Goal: Task Accomplishment & Management: Manage account settings

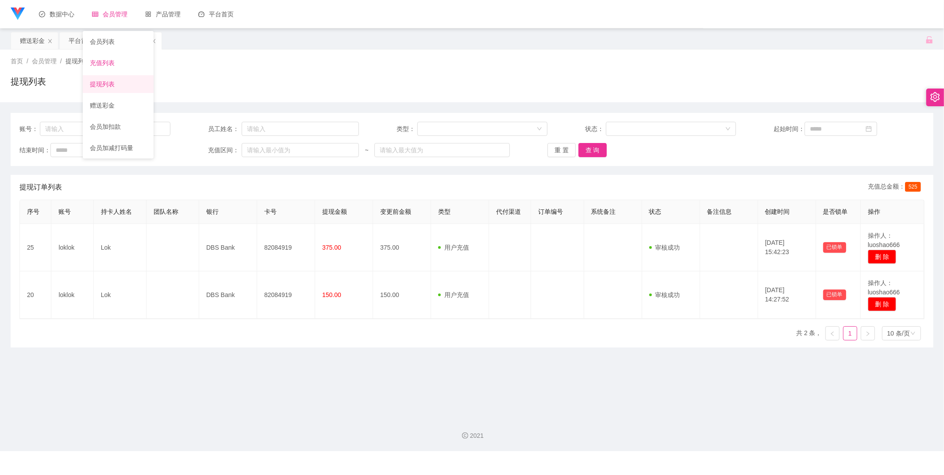
click at [104, 56] on link "充值列表" at bounding box center [118, 63] width 57 height 18
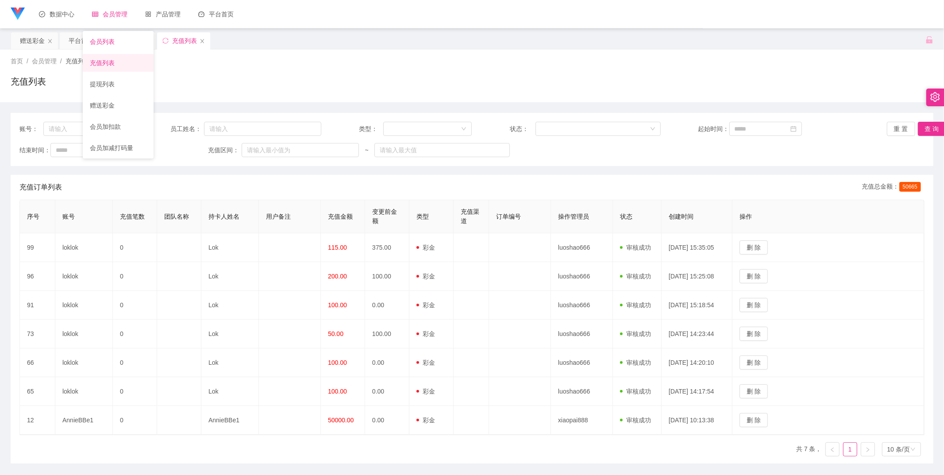
click at [120, 37] on link "会员列表" at bounding box center [118, 42] width 57 height 18
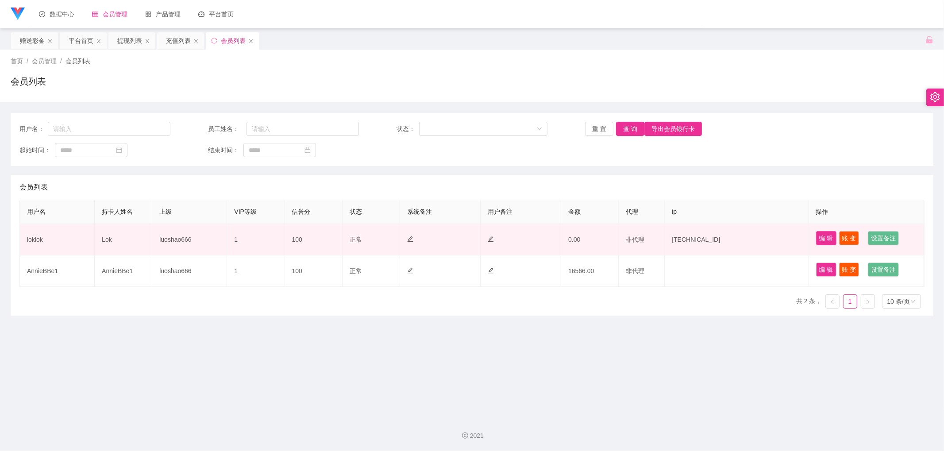
click at [820, 231] on button "编 辑" at bounding box center [826, 238] width 20 height 14
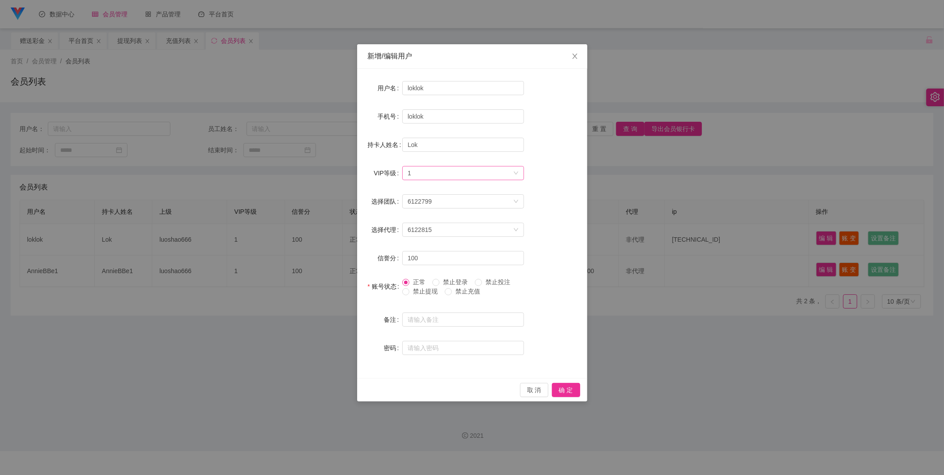
click at [467, 175] on div "选择VIP等级 1" at bounding box center [460, 172] width 105 height 13
click at [451, 204] on li "VIP2" at bounding box center [463, 204] width 122 height 14
drag, startPoint x: 567, startPoint y: 390, endPoint x: 557, endPoint y: 392, distance: 10.7
click at [567, 390] on button "确 定" at bounding box center [566, 390] width 28 height 14
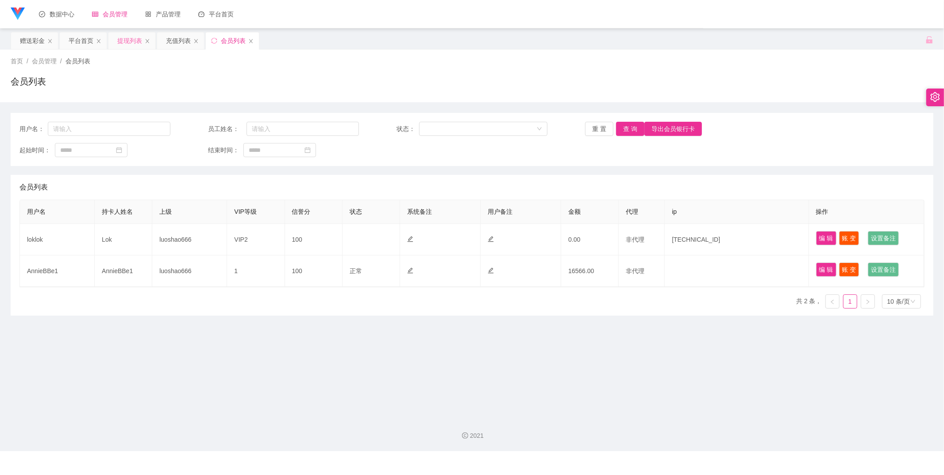
click at [117, 42] on div "提现列表" at bounding box center [131, 40] width 47 height 17
drag, startPoint x: 827, startPoint y: 236, endPoint x: 796, endPoint y: 238, distance: 31.0
click at [826, 236] on button "编 辑" at bounding box center [826, 238] width 20 height 14
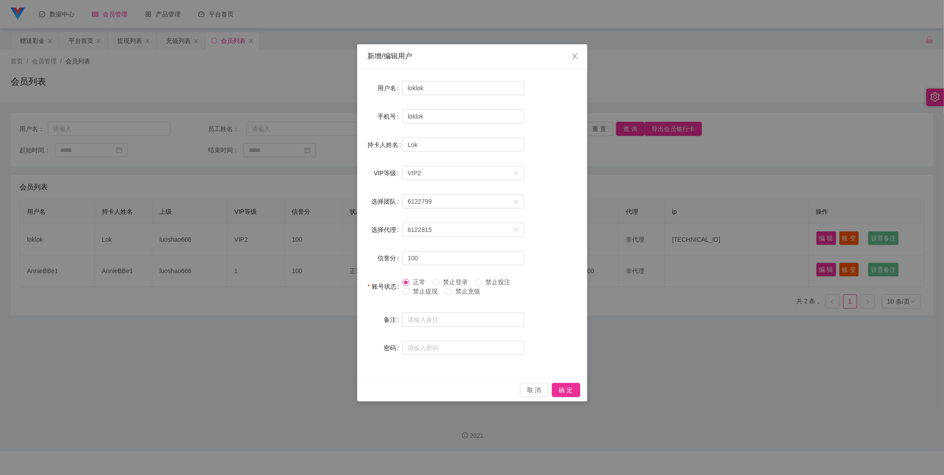
drag, startPoint x: 138, startPoint y: 52, endPoint x: 134, endPoint y: 38, distance: 14.8
click at [138, 51] on div "新增/编辑用户 用户名 loklok 手机号 loklok 持卡人姓名 Lok VIP等级 选择VIP等级 VIP2 选择团队 6122799 选择代理 61…" at bounding box center [472, 237] width 944 height 475
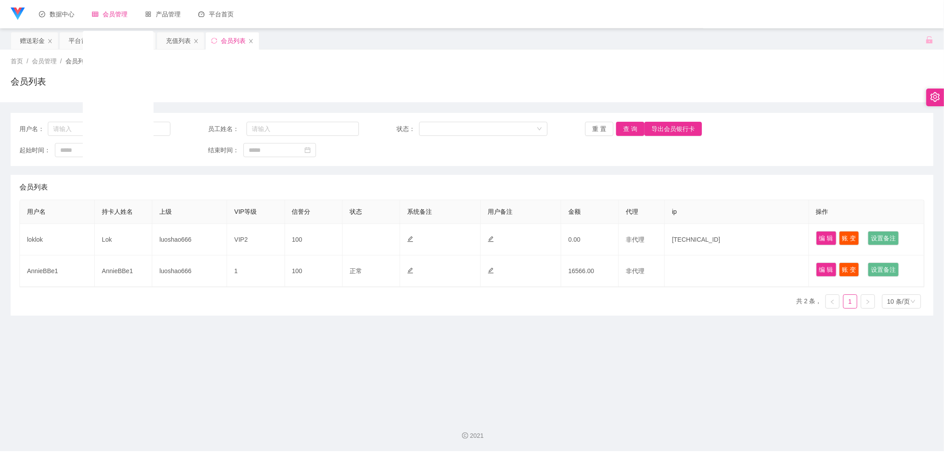
click at [101, 19] on div "会员管理" at bounding box center [109, 14] width 53 height 28
drag, startPoint x: 105, startPoint y: 80, endPoint x: 132, endPoint y: 91, distance: 29.4
click at [104, 80] on link "提现列表" at bounding box center [118, 84] width 57 height 18
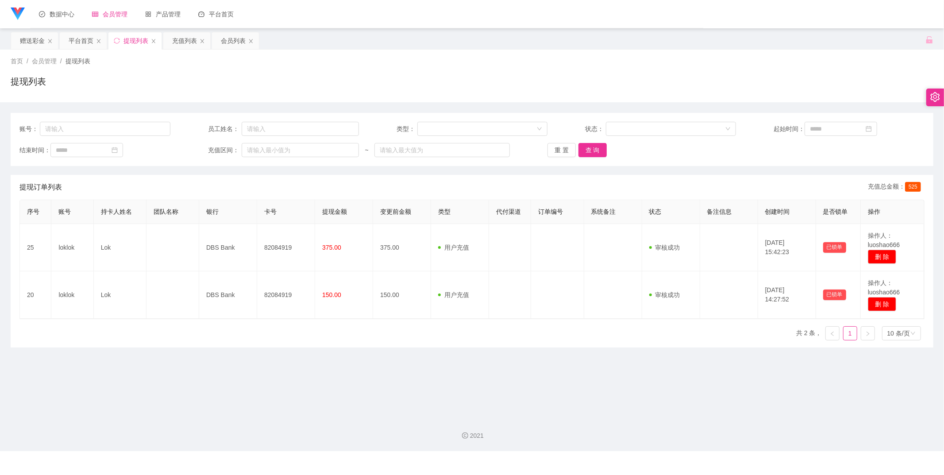
click at [105, 121] on div "账号： 员工姓名： 类型： 状态： 起始时间： 结束时间： 充值区间： ~ 重 置 查 询" at bounding box center [472, 139] width 923 height 53
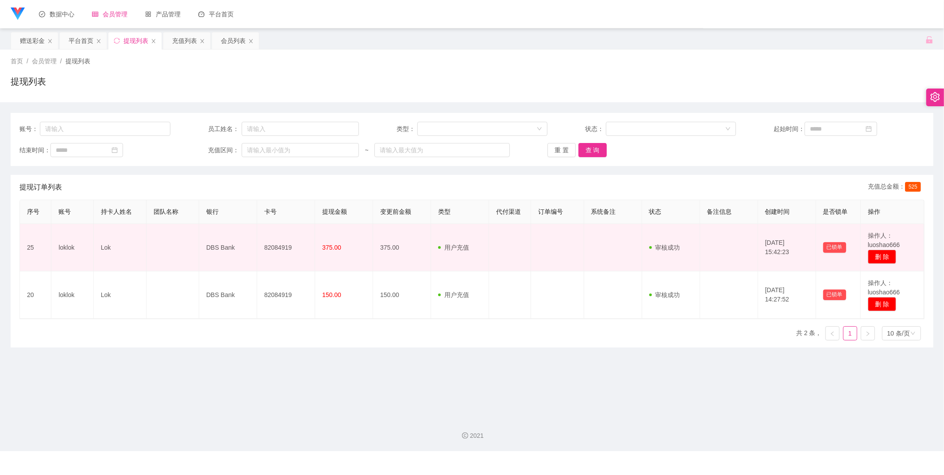
click at [68, 248] on td "loklok" at bounding box center [72, 247] width 42 height 47
copy td "loklok"
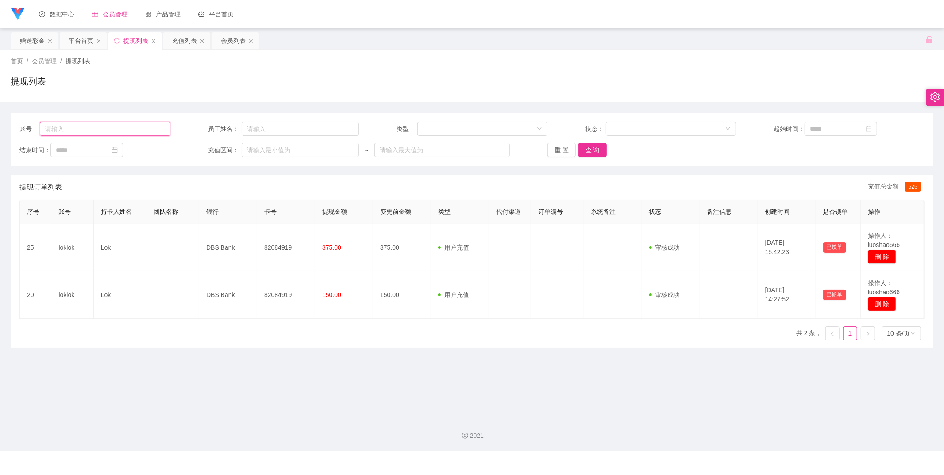
click at [89, 125] on input "text" at bounding box center [105, 129] width 131 height 14
paste input "loklok"
type input "loklok"
click at [591, 147] on button "查 询" at bounding box center [593, 150] width 28 height 14
click at [12, 33] on div "赠送彩金" at bounding box center [34, 40] width 47 height 17
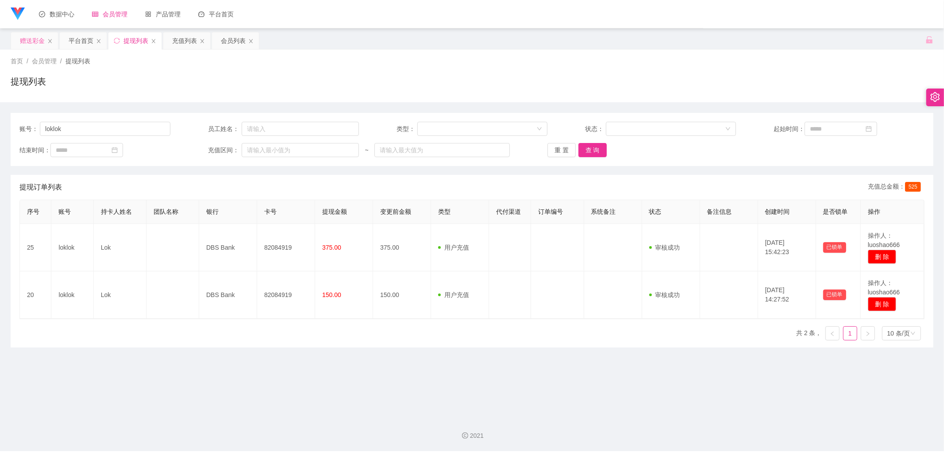
click at [16, 35] on div "赠送彩金" at bounding box center [34, 40] width 47 height 17
click at [28, 41] on div "赠送彩金" at bounding box center [32, 40] width 25 height 17
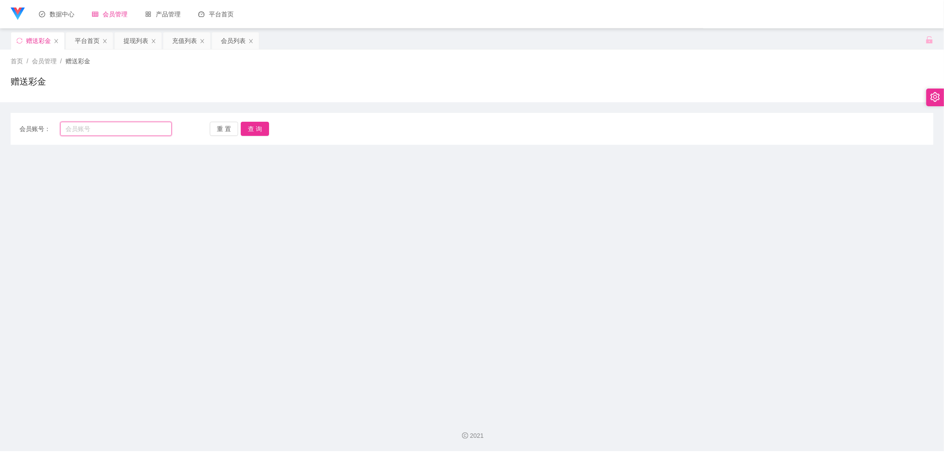
click at [107, 128] on input "text" at bounding box center [116, 129] width 112 height 14
click at [108, 124] on input "text" at bounding box center [116, 129] width 112 height 14
paste input "loklok"
type input "loklok"
click at [262, 124] on button "查 询" at bounding box center [255, 129] width 28 height 14
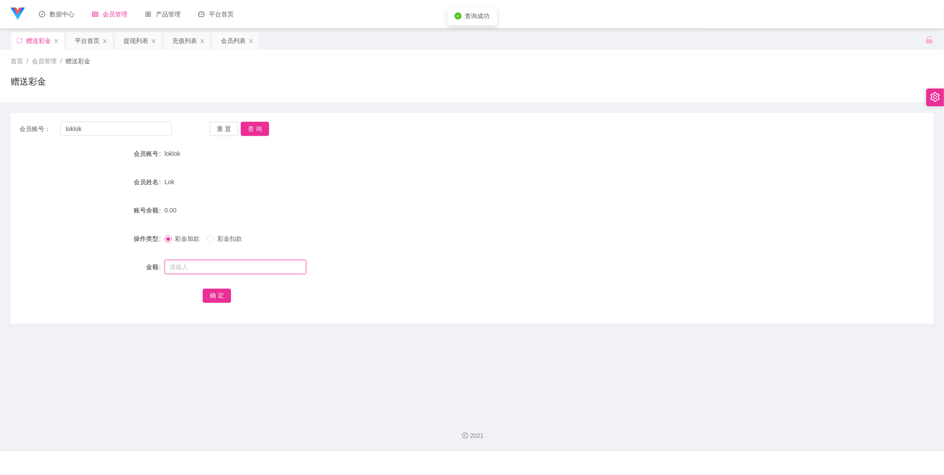
click at [211, 272] on input "text" at bounding box center [236, 267] width 142 height 14
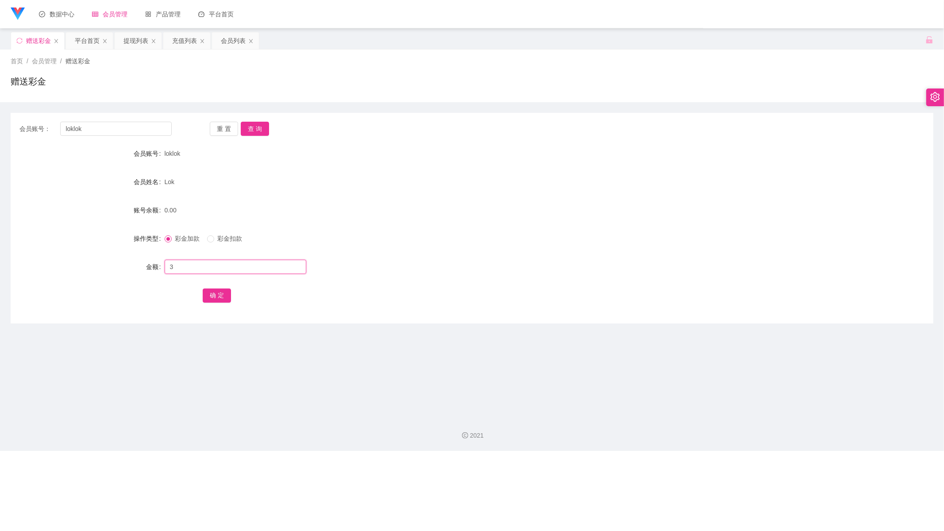
click at [202, 264] on input "3" at bounding box center [236, 267] width 142 height 14
type input "38"
drag, startPoint x: 215, startPoint y: 309, endPoint x: 217, endPoint y: 301, distance: 7.8
click at [217, 301] on div "会员账号： loklok 重 置 查 询 会员账号 loklok 会员姓名 Lok 账号余额 0.00 操作类型 彩金加款 彩金扣款 金额 38 确 定" at bounding box center [472, 218] width 923 height 211
click at [218, 299] on button "确 定" at bounding box center [217, 296] width 28 height 14
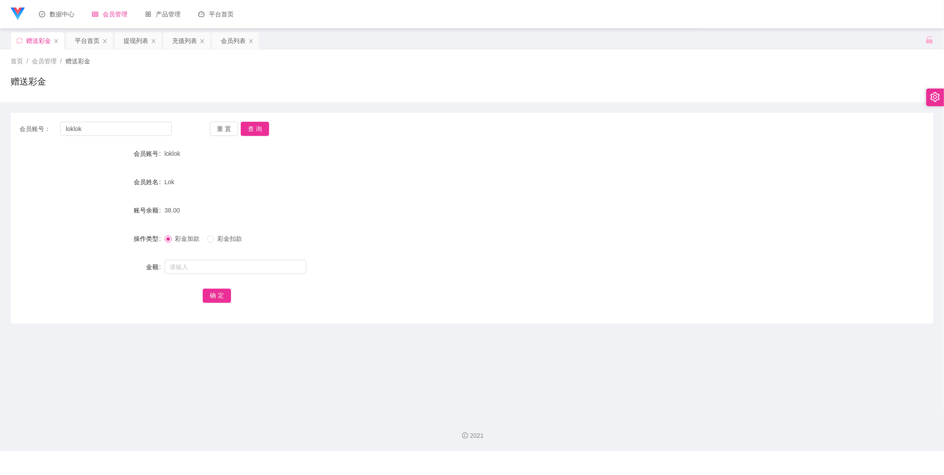
click at [252, 138] on div "会员账号： loklok 重 置 查 询 会员账号 loklok 会员姓名 Lok 账号余额 38.00 操作类型 彩金加款 彩金扣款 金额 确 定" at bounding box center [472, 218] width 923 height 211
click at [251, 131] on button "查 询" at bounding box center [255, 129] width 28 height 14
click at [76, 40] on div "平台首页" at bounding box center [87, 40] width 25 height 17
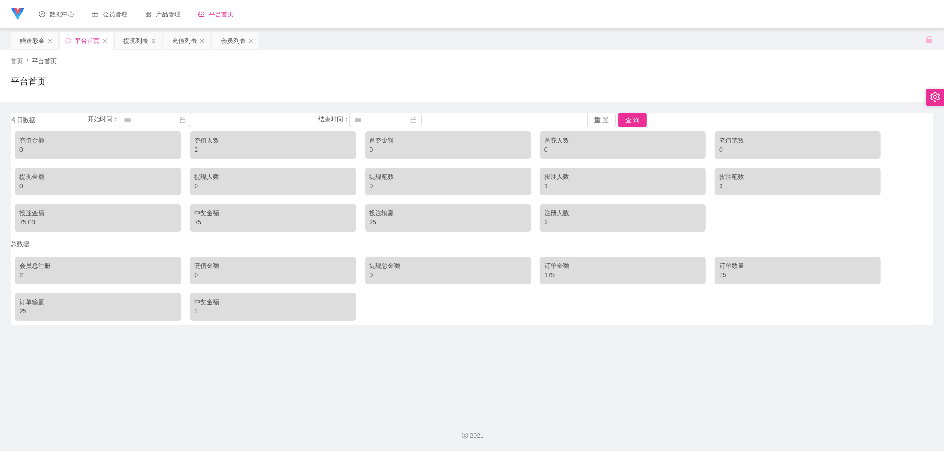
click at [123, 269] on div "会员总注册" at bounding box center [97, 265] width 157 height 9
click at [29, 271] on div "2" at bounding box center [97, 274] width 157 height 9
click at [21, 274] on div "2" at bounding box center [97, 274] width 157 height 9
click at [27, 269] on div "会员总注册 2" at bounding box center [98, 270] width 166 height 27
click at [23, 271] on div "2" at bounding box center [97, 274] width 157 height 9
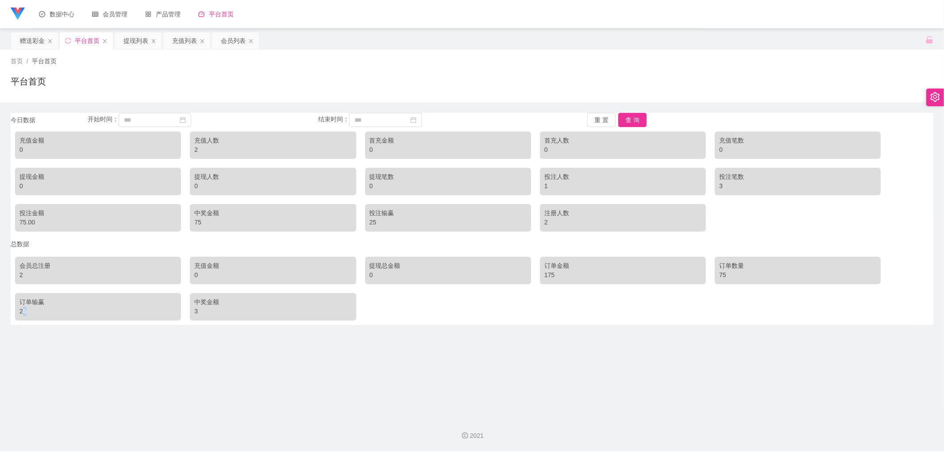
drag, startPoint x: 25, startPoint y: 311, endPoint x: 38, endPoint y: 291, distance: 23.7
click at [26, 311] on div "25" at bounding box center [97, 311] width 157 height 9
click at [90, 66] on div "首页 / 平台首页 / 平台首页" at bounding box center [472, 76] width 923 height 39
click at [105, 13] on span "会员管理" at bounding box center [109, 14] width 35 height 7
click at [112, 40] on link "会员列表" at bounding box center [118, 42] width 57 height 18
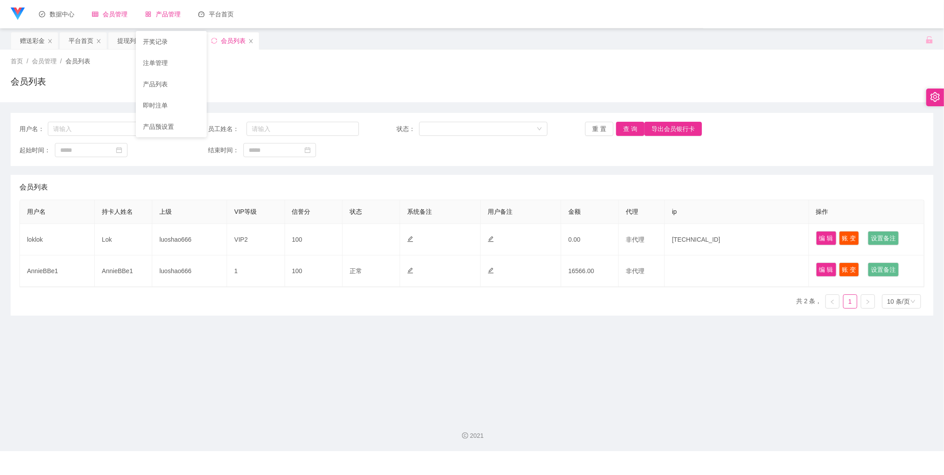
click at [170, 9] on div "产品管理" at bounding box center [162, 14] width 53 height 28
click at [230, 22] on link "平台首页" at bounding box center [215, 14] width 35 height 28
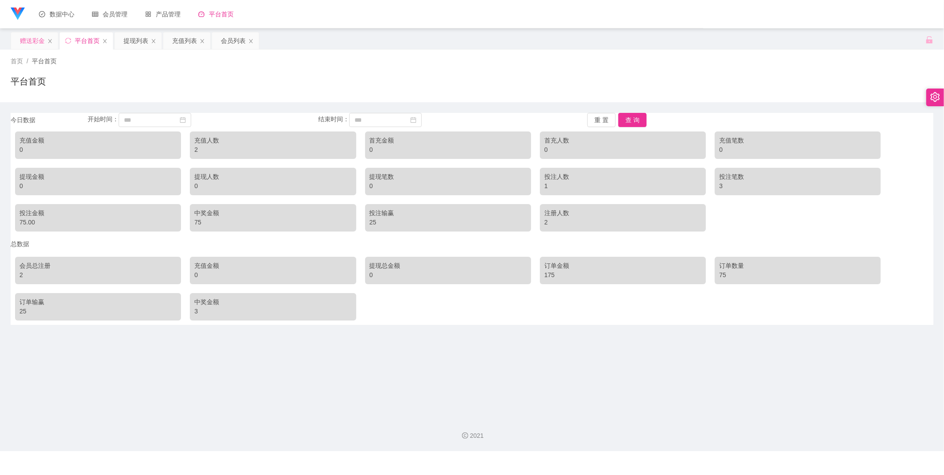
click at [34, 47] on div "赠送彩金" at bounding box center [32, 40] width 25 height 17
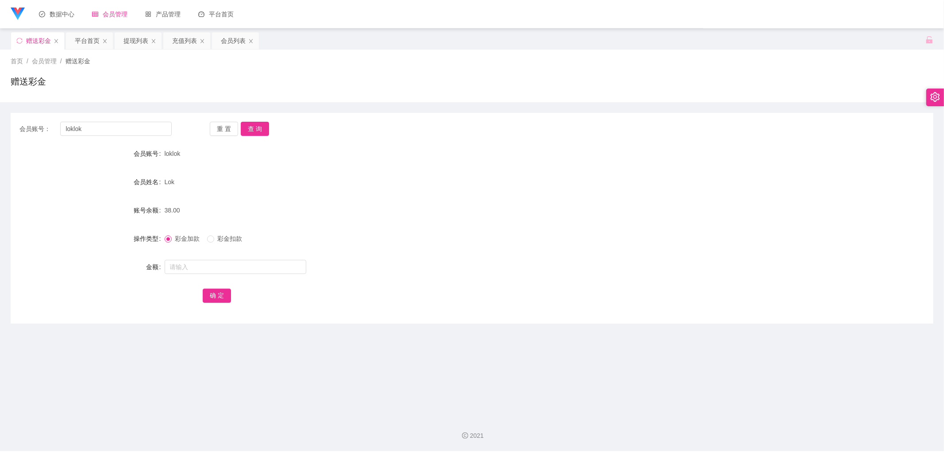
click at [53, 59] on span "会员管理" at bounding box center [44, 61] width 25 height 7
click at [62, 16] on span "数据中心" at bounding box center [56, 14] width 35 height 7
click at [47, 21] on div "数据中心" at bounding box center [56, 14] width 53 height 28
click at [50, 35] on link "员工统计" at bounding box center [65, 42] width 57 height 18
